Goal: Complete application form

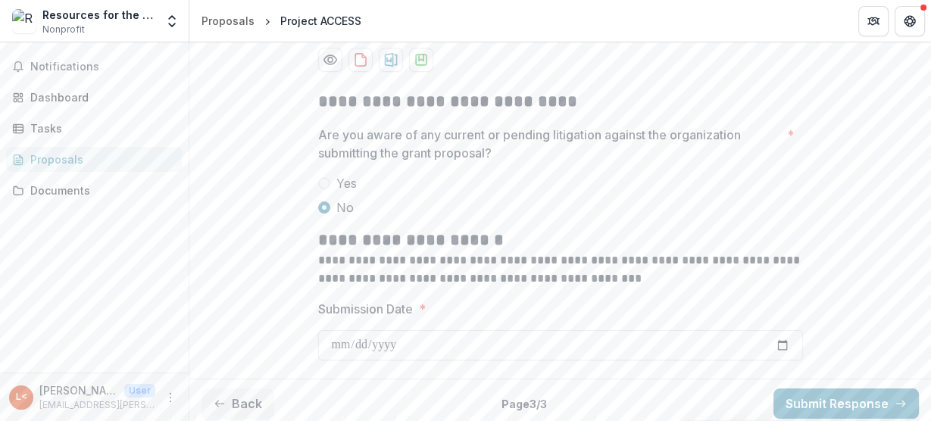
scroll to position [188, 0]
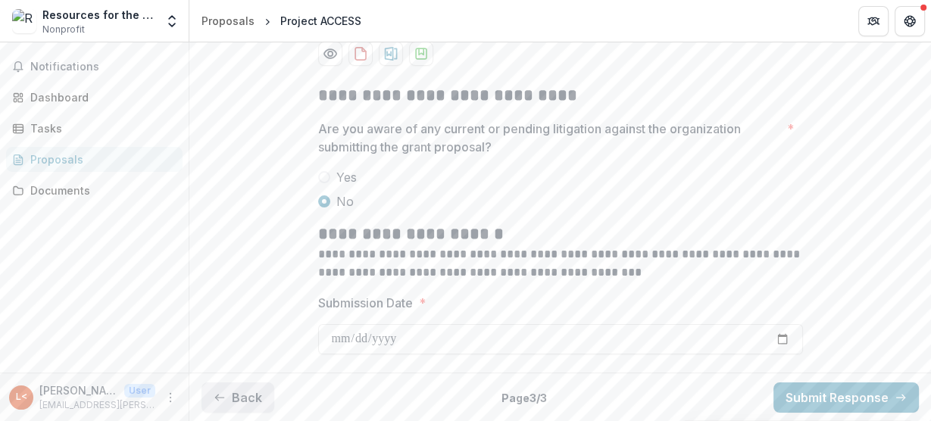
click at [230, 389] on button "Back" at bounding box center [237, 397] width 73 height 30
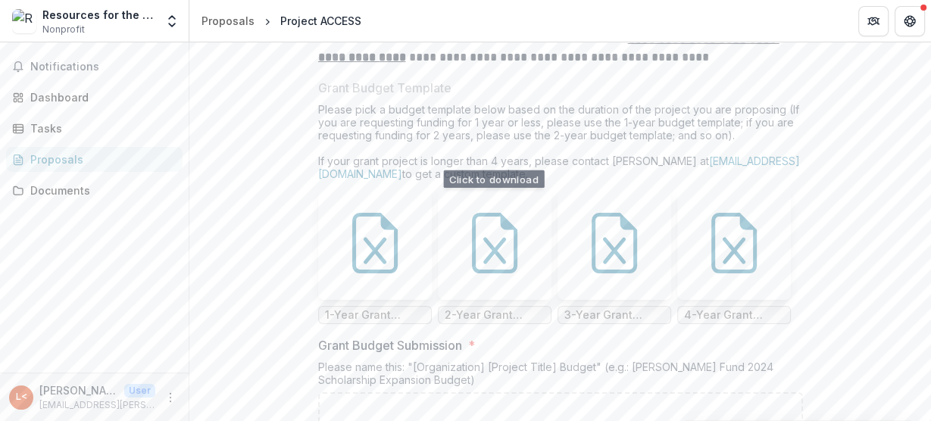
scroll to position [10246, 0]
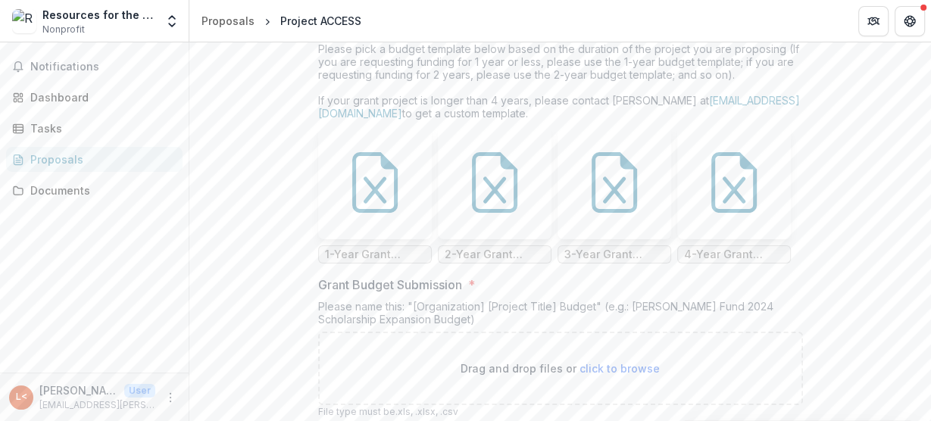
click at [595, 362] on span "click to browse" at bounding box center [619, 368] width 80 height 13
type input "**********"
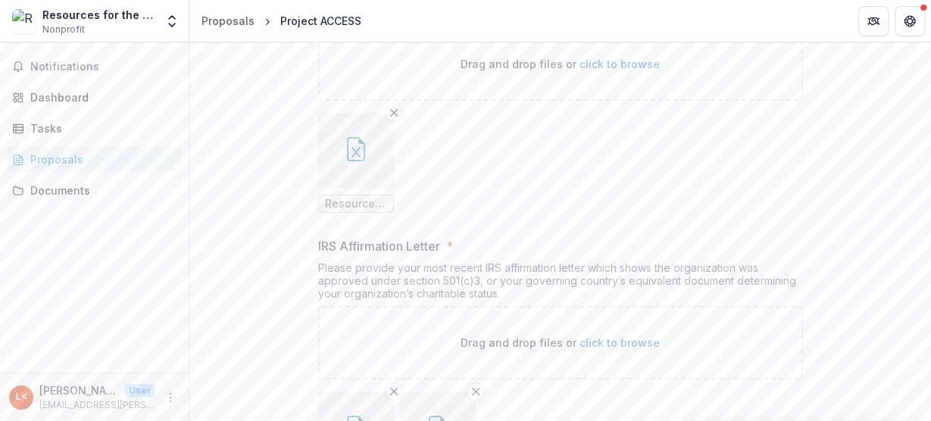
scroll to position [11589, 0]
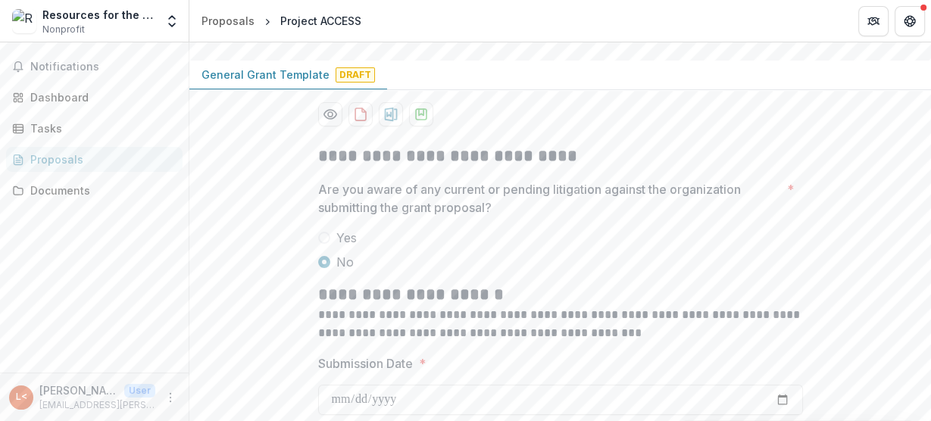
scroll to position [188, 0]
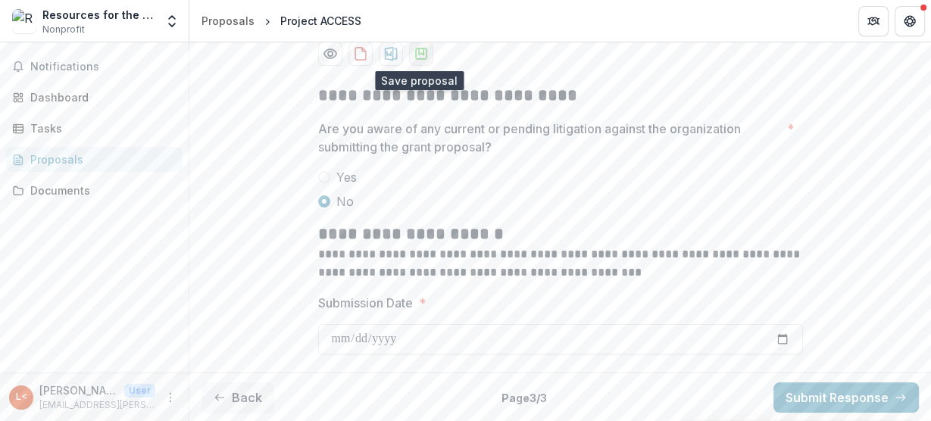
click at [422, 52] on icon "download-proposal" at bounding box center [421, 53] width 15 height 15
click at [227, 402] on button "Back" at bounding box center [237, 397] width 73 height 30
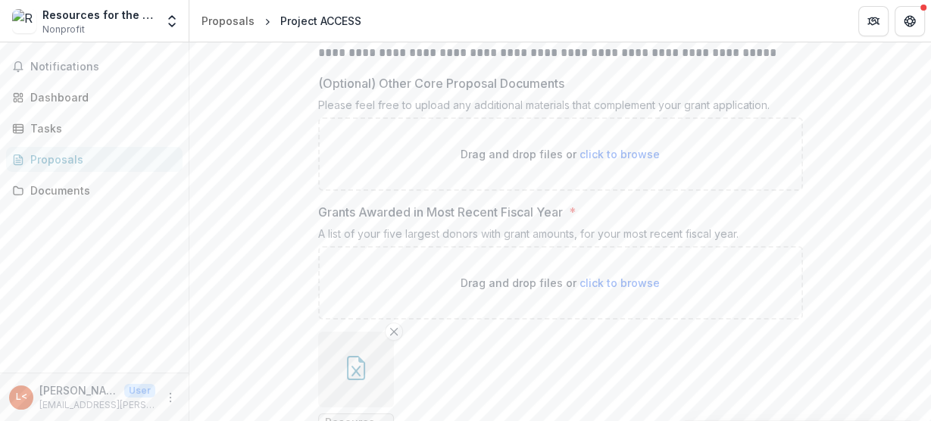
scroll to position [11589, 0]
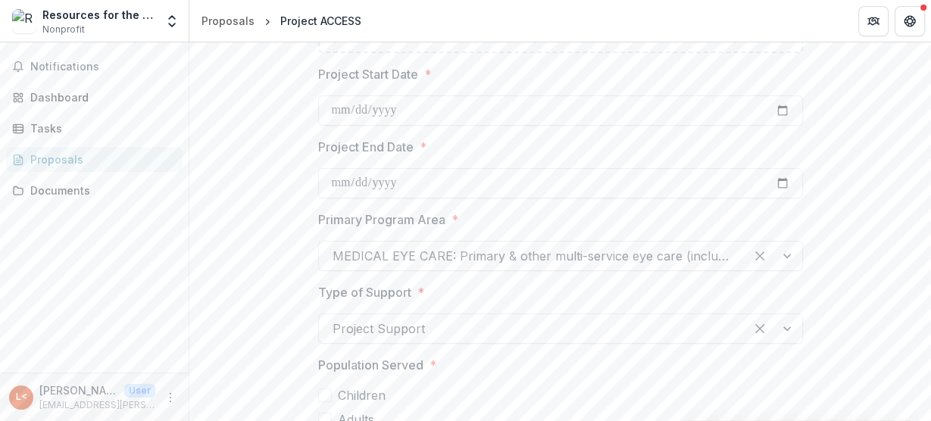
scroll to position [4947, 0]
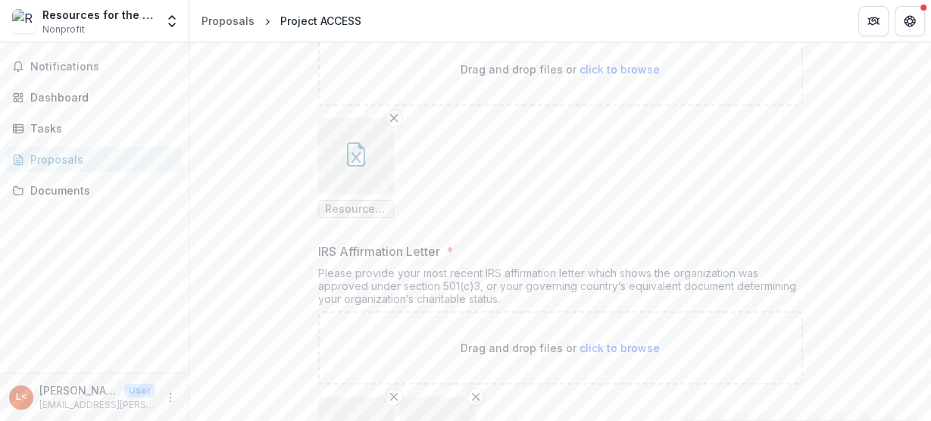
scroll to position [11589, 0]
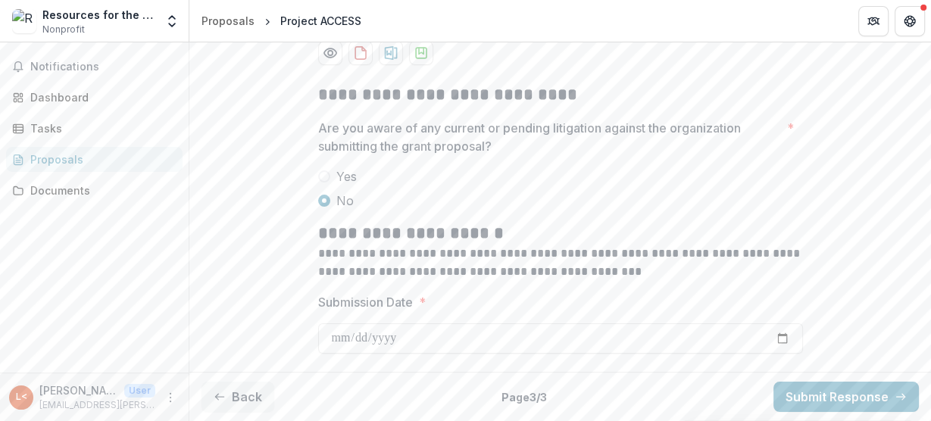
scroll to position [188, 0]
click at [870, 397] on button "Submit Response" at bounding box center [845, 397] width 145 height 30
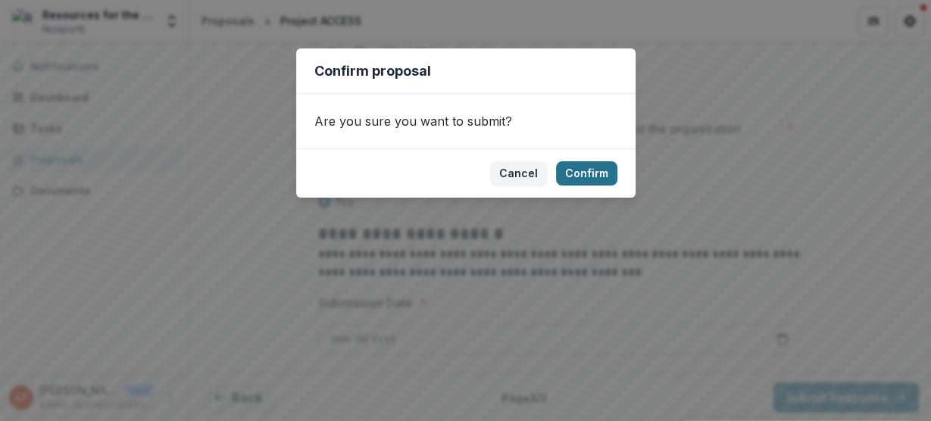
click at [594, 167] on button "Confirm" at bounding box center [586, 173] width 61 height 24
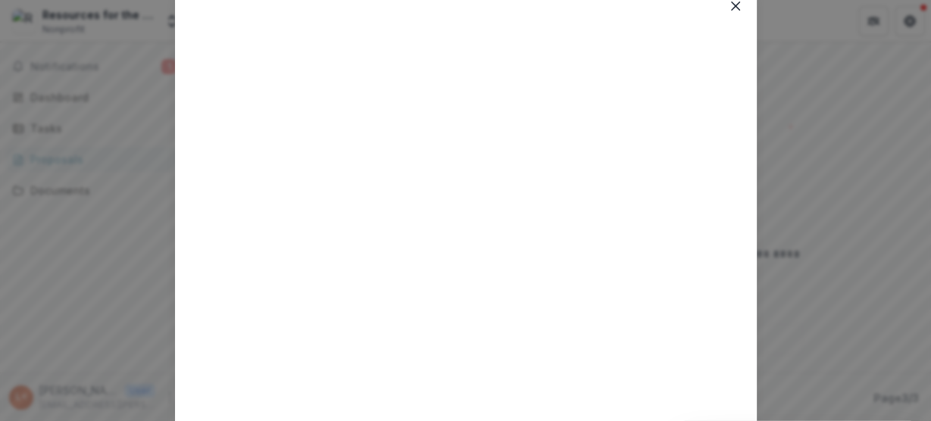
scroll to position [0, 0]
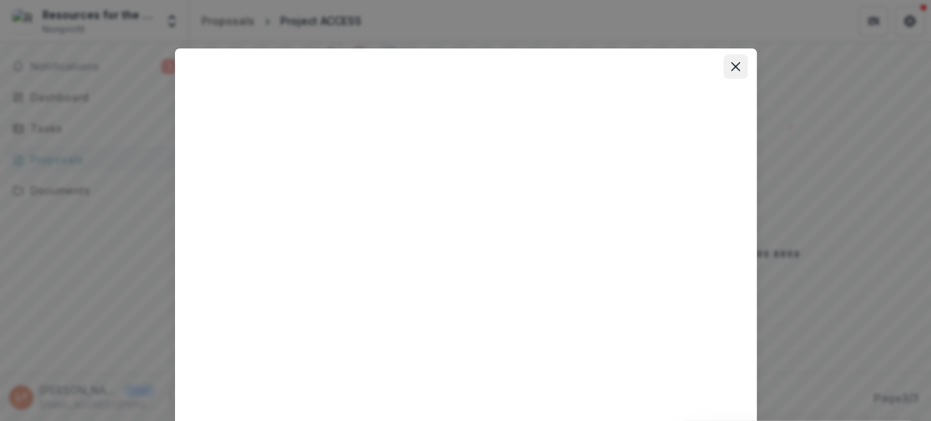
click at [732, 70] on icon "Close" at bounding box center [735, 66] width 9 height 9
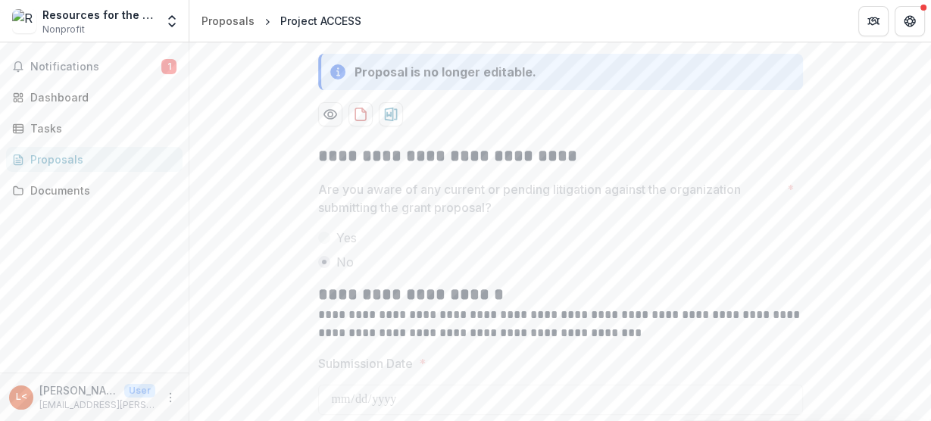
scroll to position [55, 0]
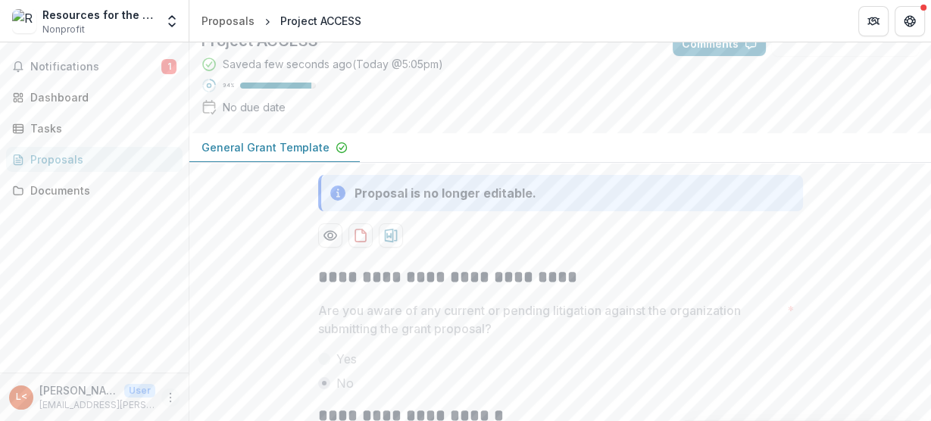
click at [172, 398] on icon "More" at bounding box center [170, 398] width 12 height 12
click at [223, 388] on button "Logout" at bounding box center [270, 390] width 162 height 25
